Goal: Transaction & Acquisition: Purchase product/service

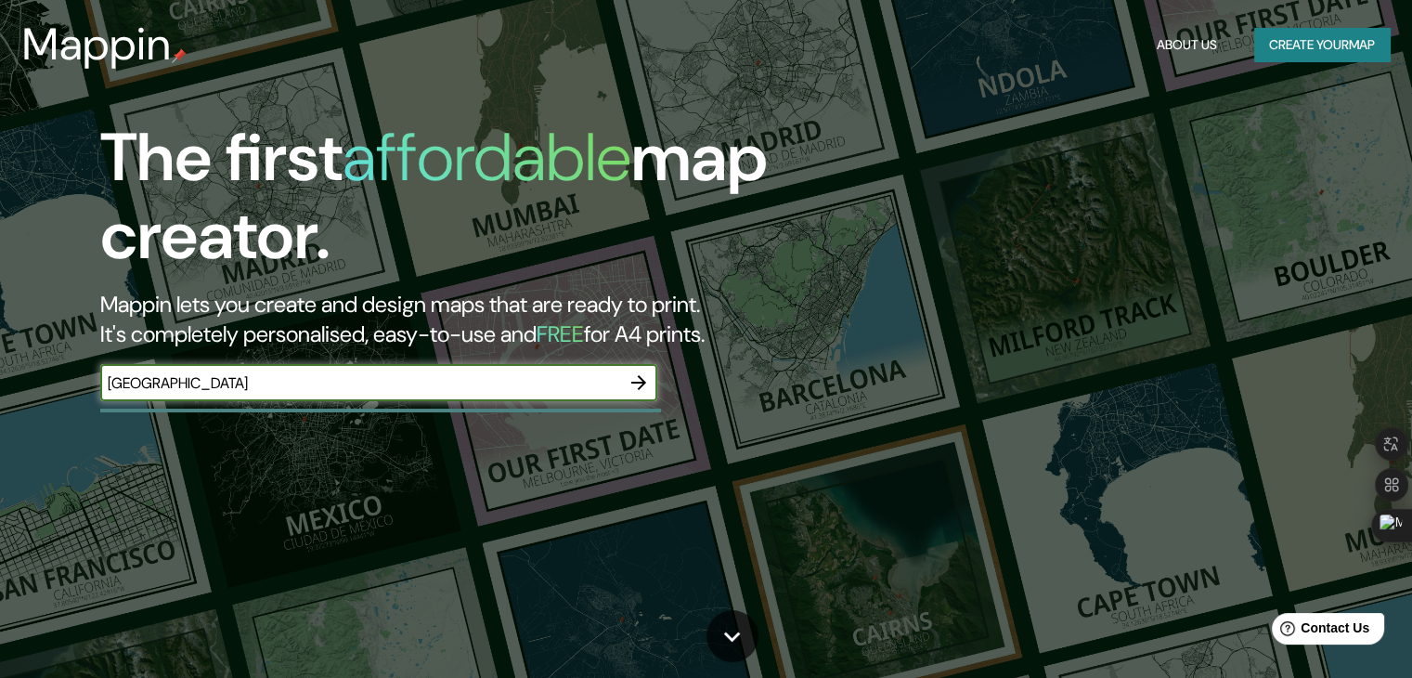
type input "[GEOGRAPHIC_DATA]"
click at [639, 381] on icon "button" at bounding box center [639, 382] width 22 height 22
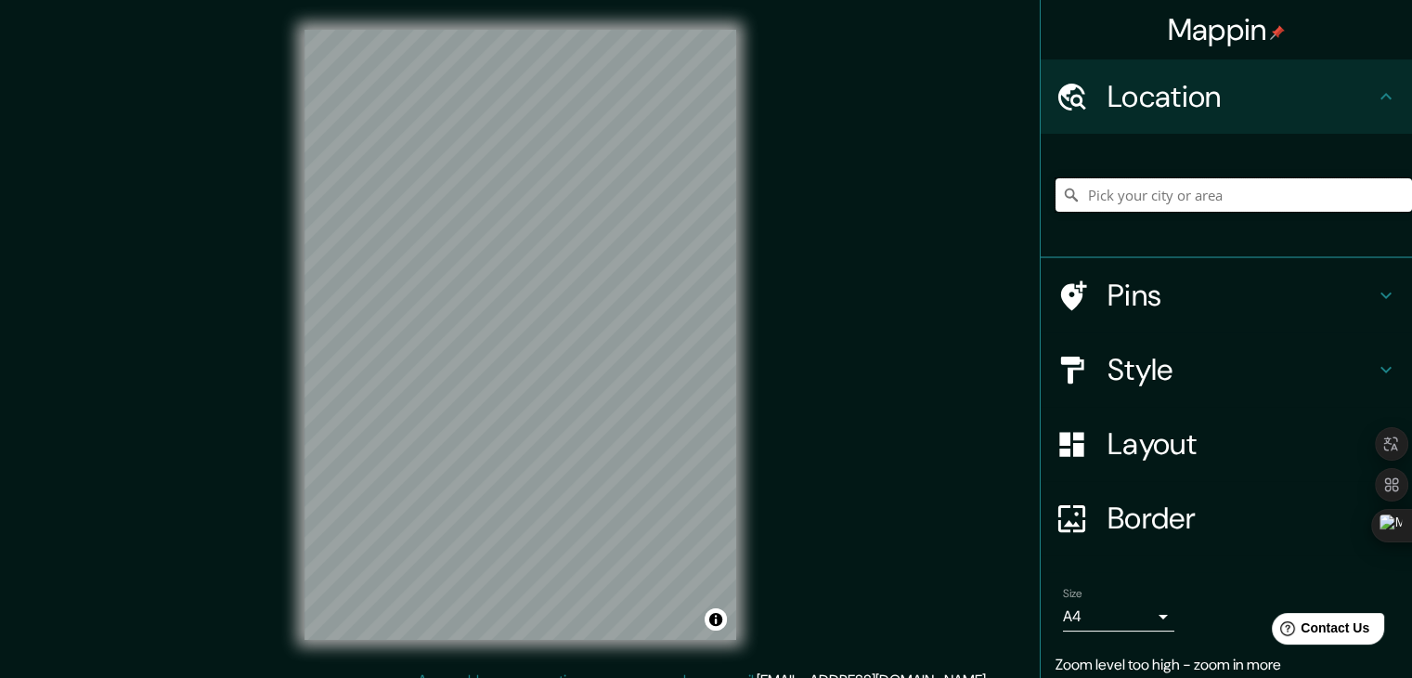
click at [1237, 201] on input "Pick your city or area" at bounding box center [1234, 194] width 357 height 33
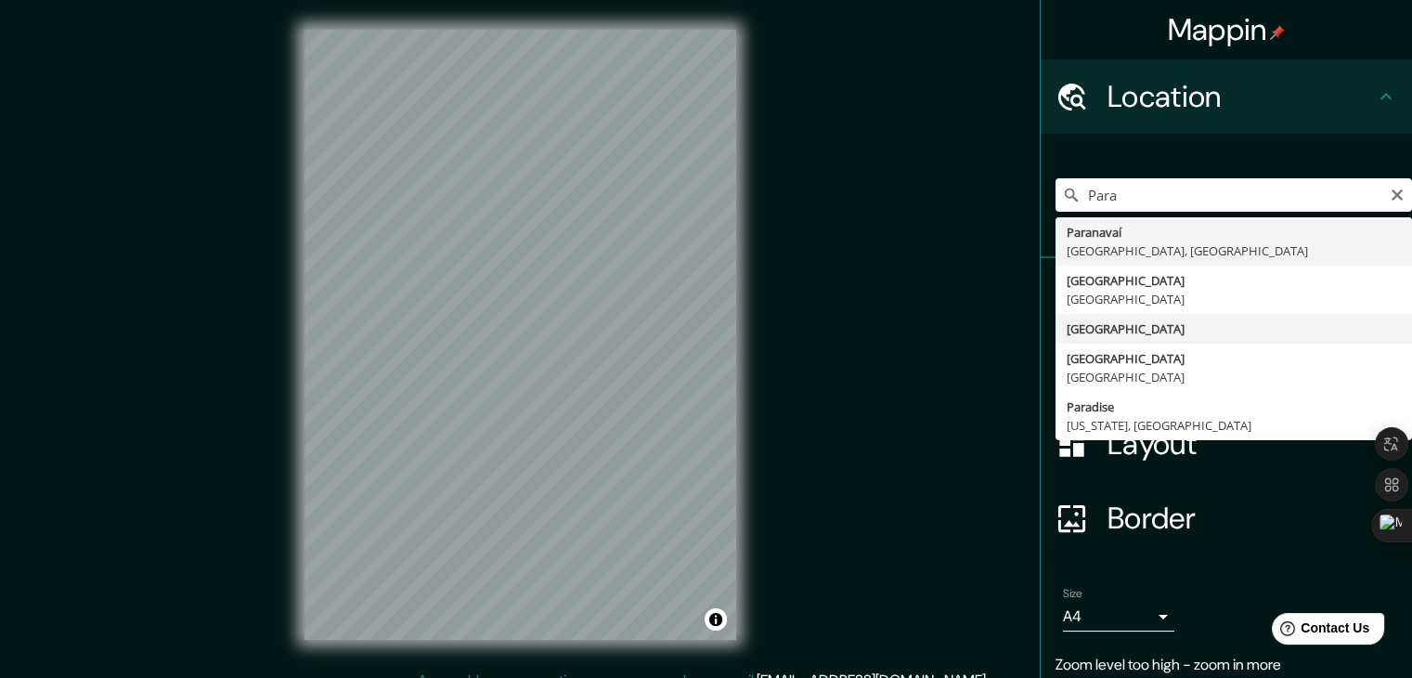
type input "[GEOGRAPHIC_DATA]"
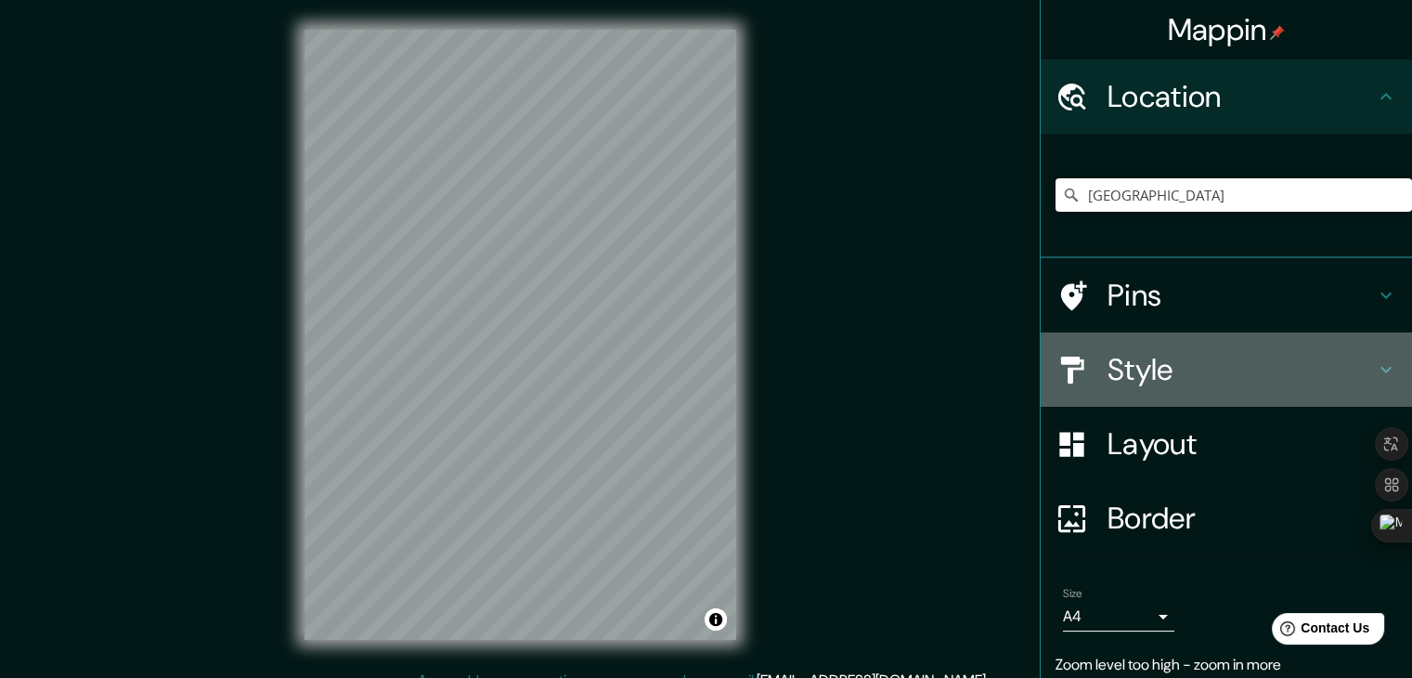
click at [1140, 363] on h4 "Style" at bounding box center [1241, 369] width 267 height 37
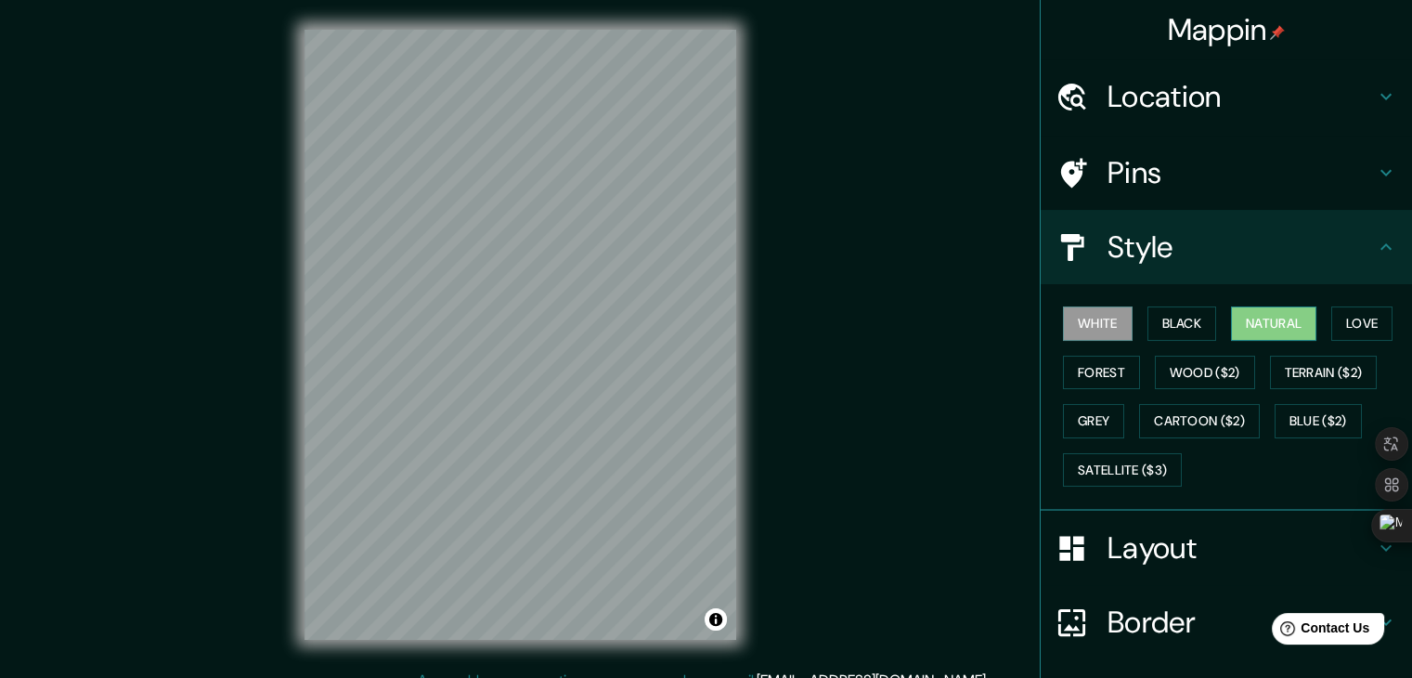
click at [1241, 322] on button "Natural" at bounding box center [1273, 323] width 85 height 34
click at [1354, 325] on button "Love" at bounding box center [1362, 323] width 61 height 34
click at [1092, 314] on button "White" at bounding box center [1098, 323] width 70 height 34
click at [1177, 316] on button "Black" at bounding box center [1183, 323] width 70 height 34
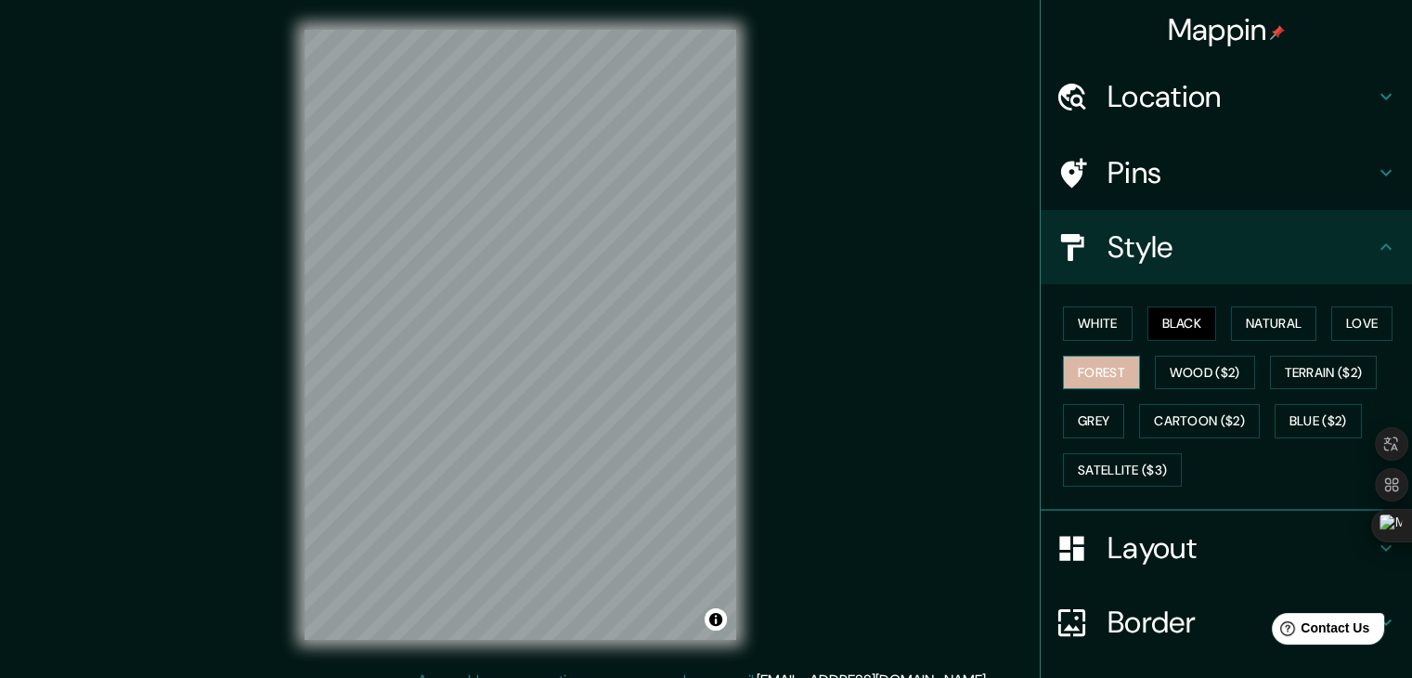
click at [1114, 375] on button "Forest" at bounding box center [1101, 373] width 77 height 34
